Goal: Use online tool/utility

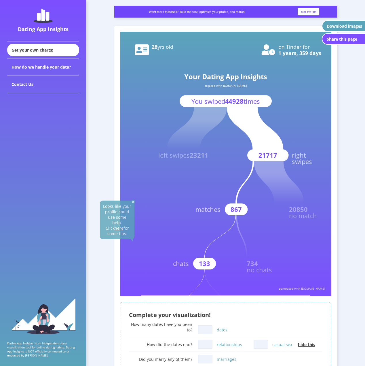
scroll to position [29, 0]
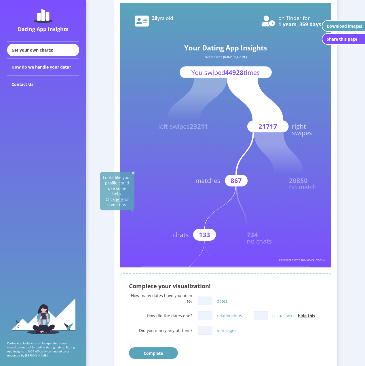
click at [203, 300] on input "dates" at bounding box center [205, 300] width 14 height 9
click at [203, 316] on input "relationships" at bounding box center [205, 315] width 14 height 9
drag, startPoint x: 208, startPoint y: 303, endPoint x: 194, endPoint y: 301, distance: 14.5
click at [194, 301] on div "How many dates have you been to? 15 dates" at bounding box center [226, 300] width 194 height 14
type input "12"
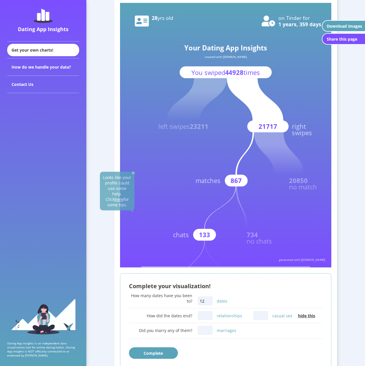
click at [207, 317] on input "relationships" at bounding box center [205, 315] width 14 height 9
type input "8"
click at [260, 315] on input "casual sex" at bounding box center [261, 315] width 14 height 9
type input "4"
click at [204, 330] on input "marriages" at bounding box center [205, 330] width 14 height 9
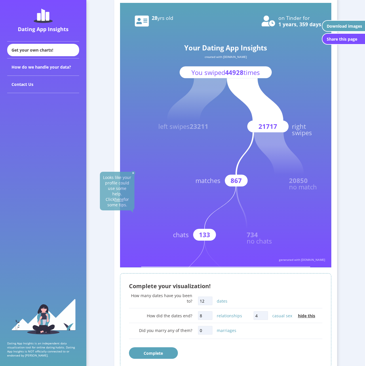
type input "0"
click at [152, 352] on button "Complete" at bounding box center [153, 353] width 49 height 12
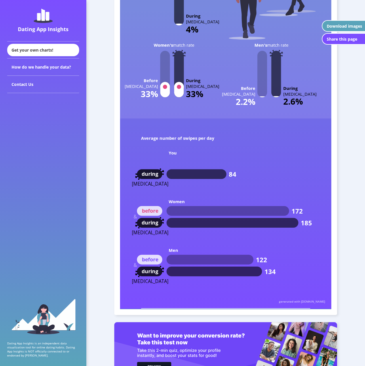
scroll to position [2521, 0]
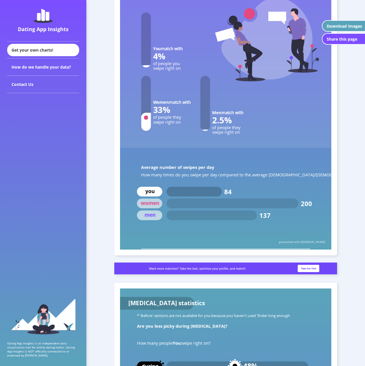
drag, startPoint x: 107, startPoint y: 253, endPoint x: 109, endPoint y: 186, distance: 66.8
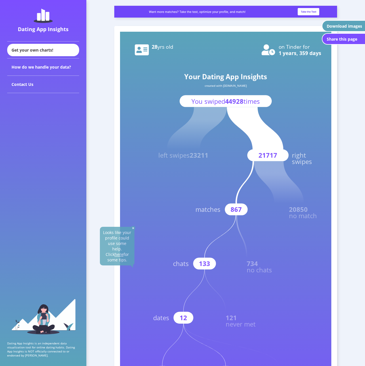
scroll to position [29, 0]
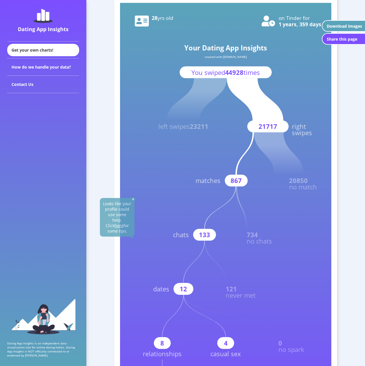
click at [350, 25] on div "Download images" at bounding box center [344, 25] width 35 height 5
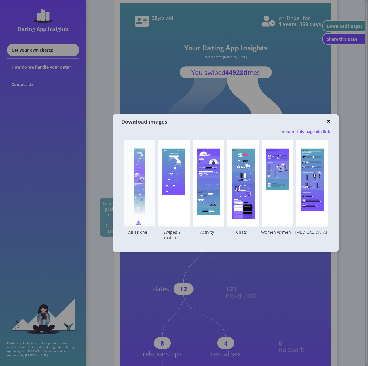
click at [138, 222] on img at bounding box center [138, 223] width 4 height 4
click at [328, 122] on img at bounding box center [328, 121] width 3 height 4
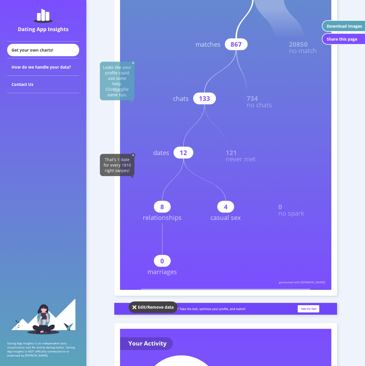
scroll to position [230, 0]
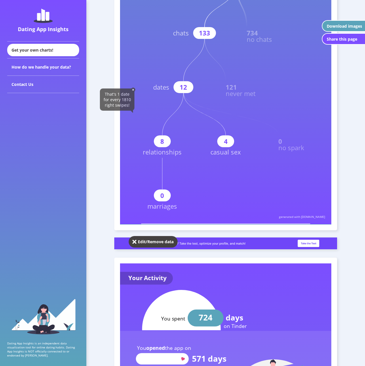
click at [138, 241] on div "Edit/Remove data" at bounding box center [156, 241] width 36 height 5
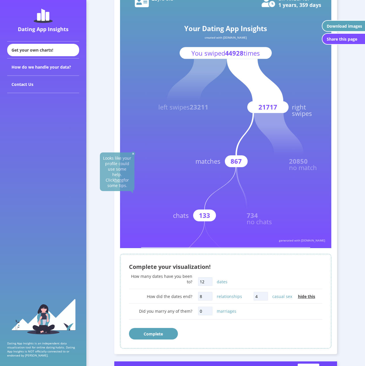
scroll to position [0, 0]
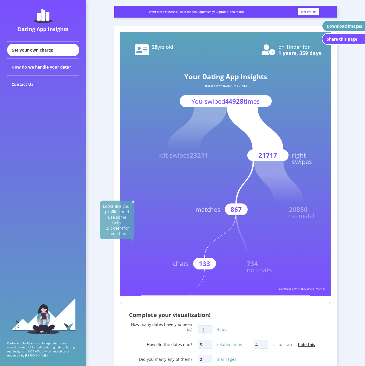
click at [303, 11] on img at bounding box center [225, 12] width 223 height 12
